Goal: Find specific fact: Find specific fact

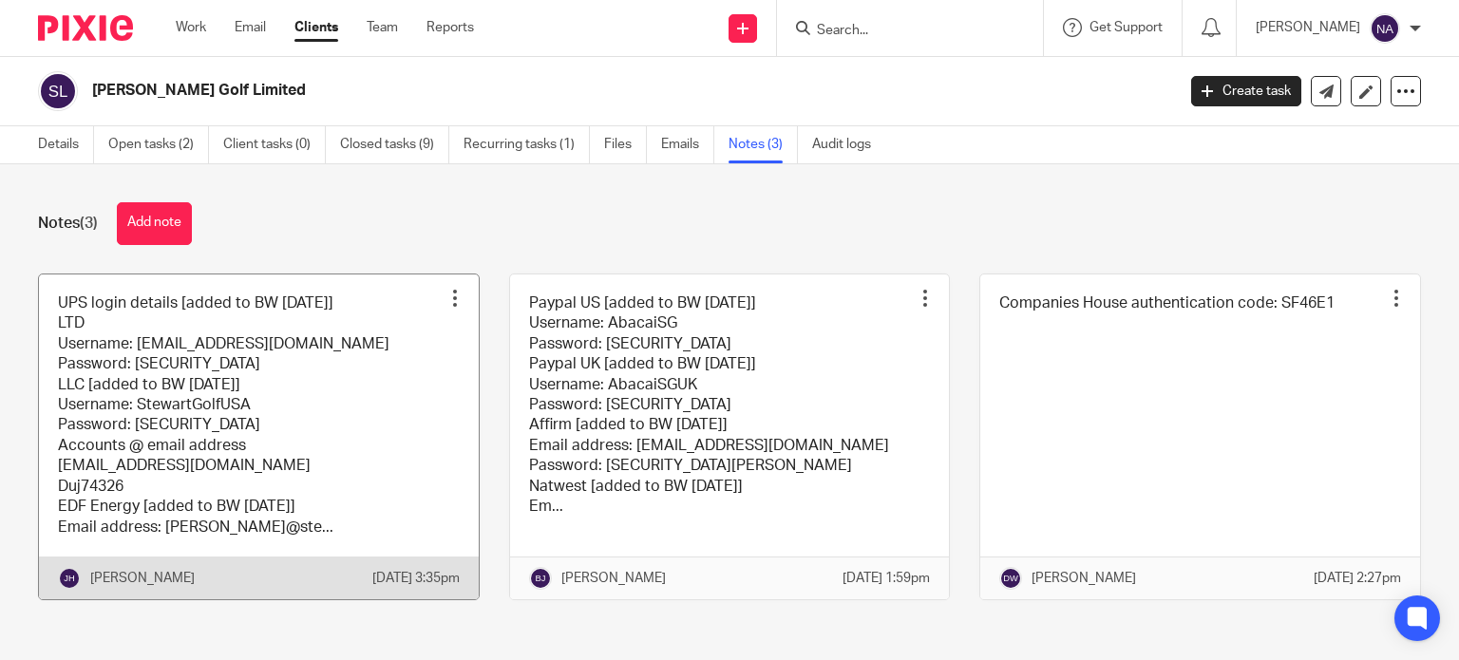
click at [220, 407] on link at bounding box center [259, 437] width 440 height 325
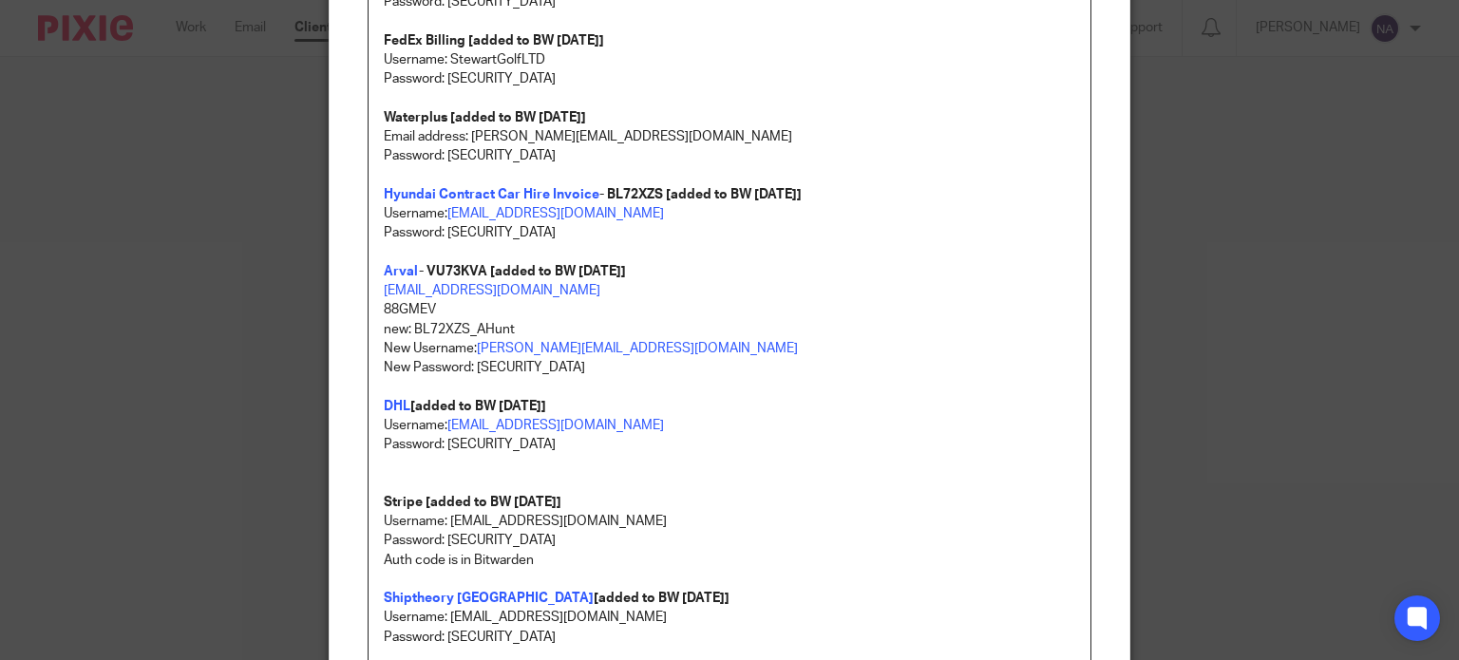
scroll to position [760, 0]
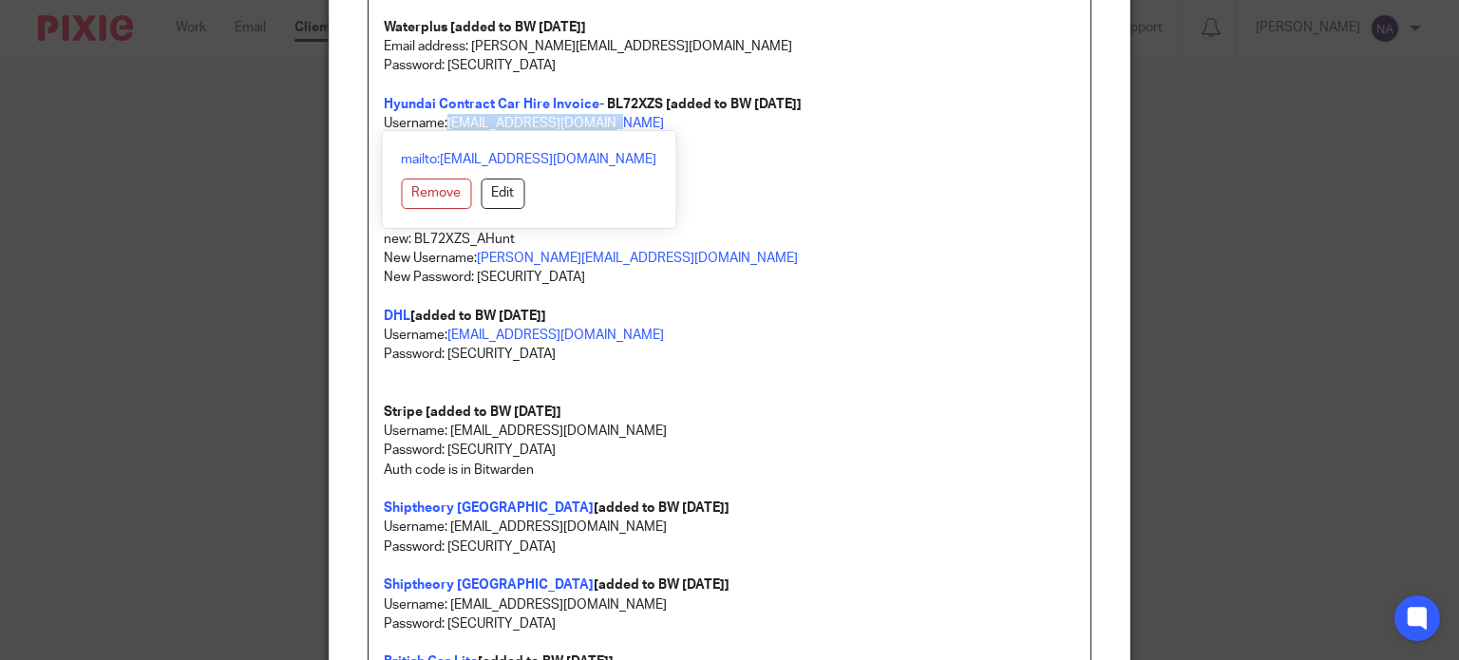
drag, startPoint x: 441, startPoint y: 127, endPoint x: 609, endPoint y: 126, distance: 168.1
click at [609, 126] on p "Username: [EMAIL_ADDRESS][DOMAIN_NAME]" at bounding box center [730, 123] width 692 height 19
copy link "[EMAIL_ADDRESS][DOMAIN_NAME]"
click at [875, 274] on p "New Password: [SECURITY_DATA]" at bounding box center [730, 277] width 692 height 19
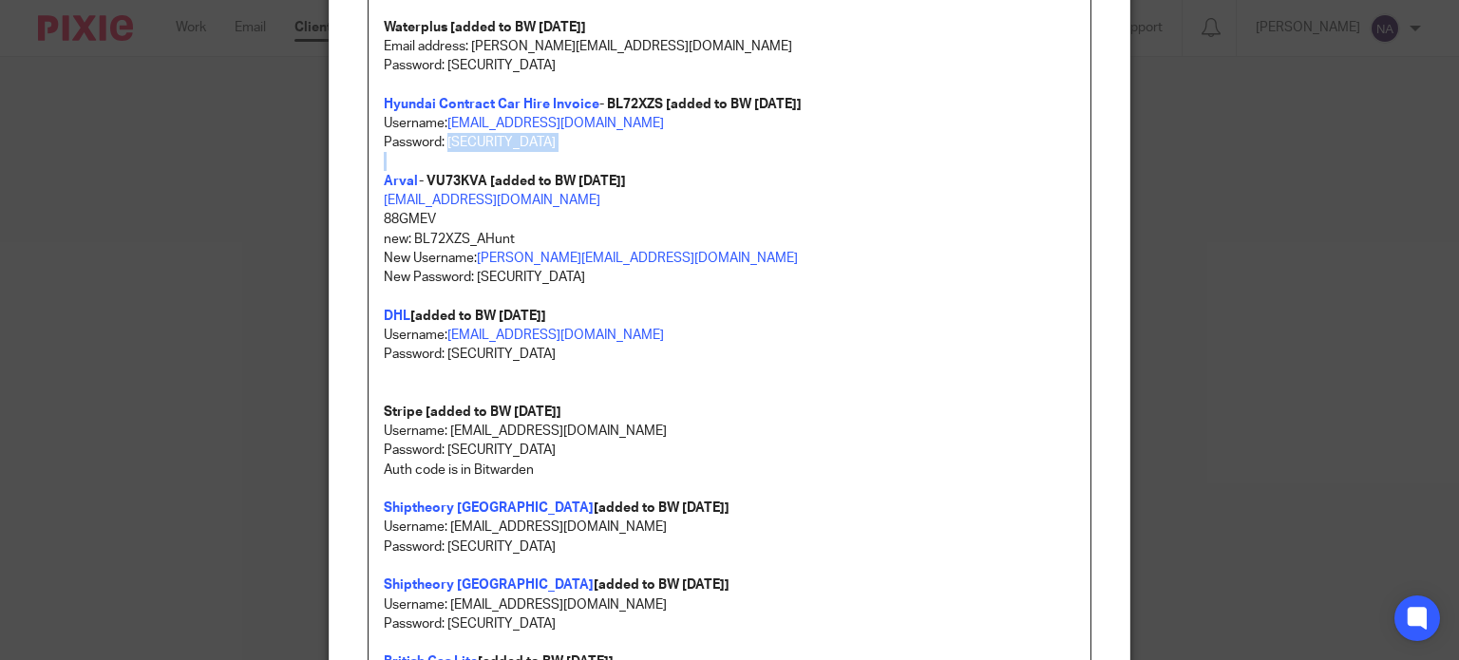
drag, startPoint x: 439, startPoint y: 140, endPoint x: 528, endPoint y: 155, distance: 90.6
click at [528, 155] on div "UPS login details [added to BW [DATE]] LTD Username: [EMAIL_ADDRESS][DOMAIN_NAM…" at bounding box center [730, 98] width 723 height 1309
copy p "BL72XZS_AHunt"
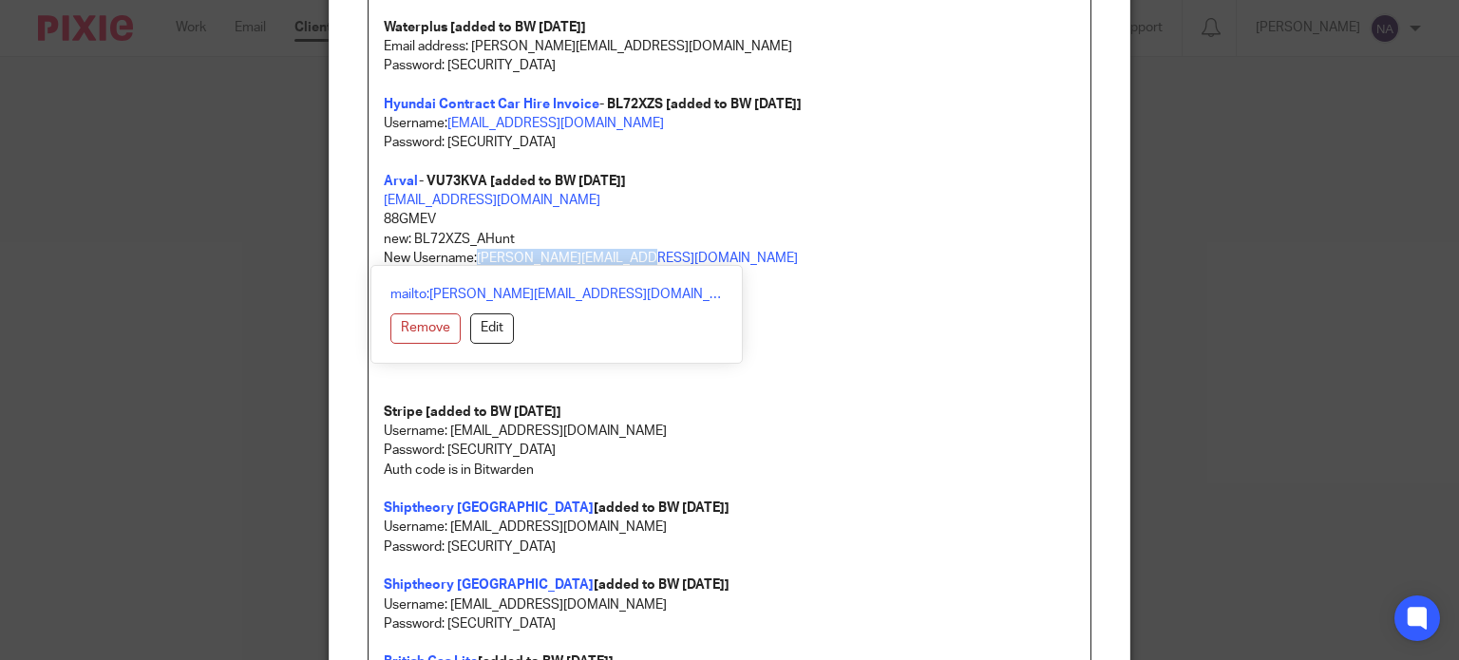
drag, startPoint x: 472, startPoint y: 261, endPoint x: 638, endPoint y: 265, distance: 166.3
click at [638, 265] on div "UPS login details [added to BW [DATE]] LTD Username: [EMAIL_ADDRESS][DOMAIN_NAM…" at bounding box center [730, 119] width 723 height 1350
copy link "[PERSON_NAME][EMAIL_ADDRESS][DOMAIN_NAME]"
click at [537, 436] on p "Username: [EMAIL_ADDRESS][DOMAIN_NAME]" at bounding box center [730, 431] width 692 height 19
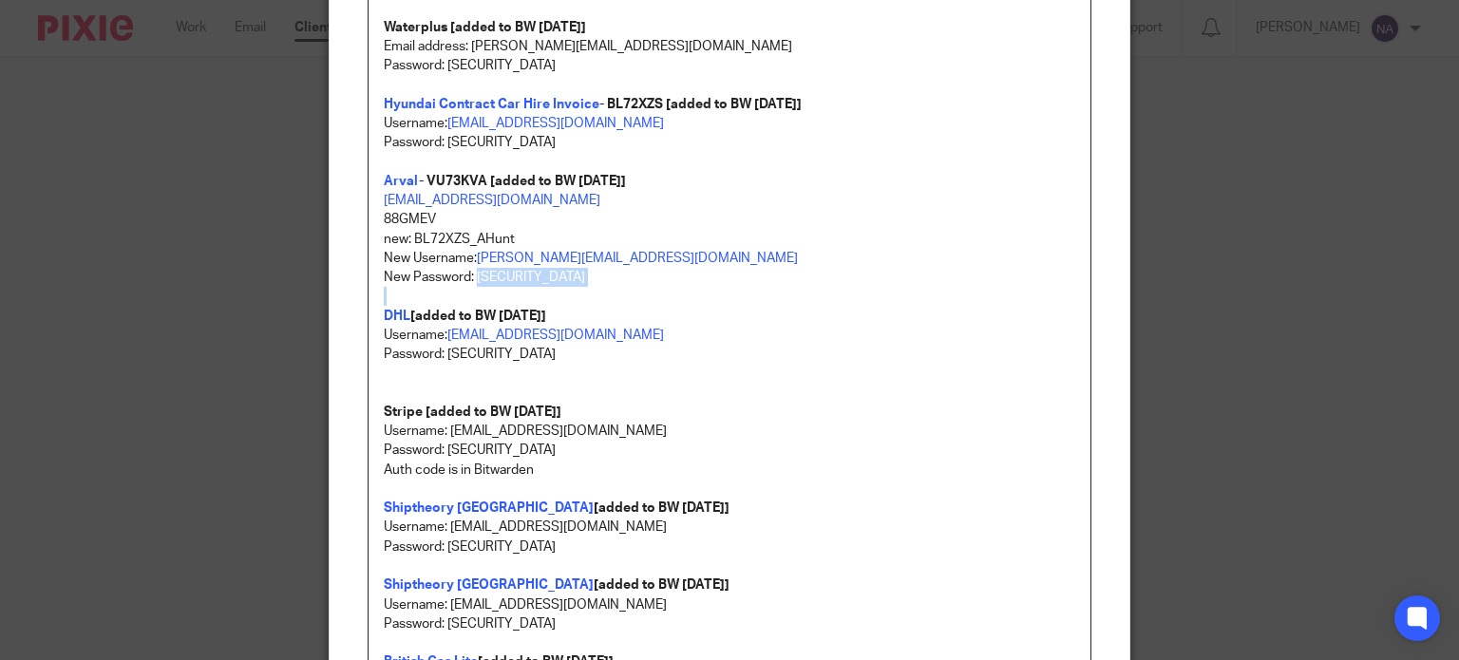
drag, startPoint x: 469, startPoint y: 280, endPoint x: 574, endPoint y: 288, distance: 104.8
click at [574, 288] on div "UPS login details [added to BW [DATE]] LTD Username: [EMAIL_ADDRESS][DOMAIN_NAM…" at bounding box center [730, 98] width 723 height 1309
copy p "VU73KVA_RHardie"
